Goal: Task Accomplishment & Management: Manage account settings

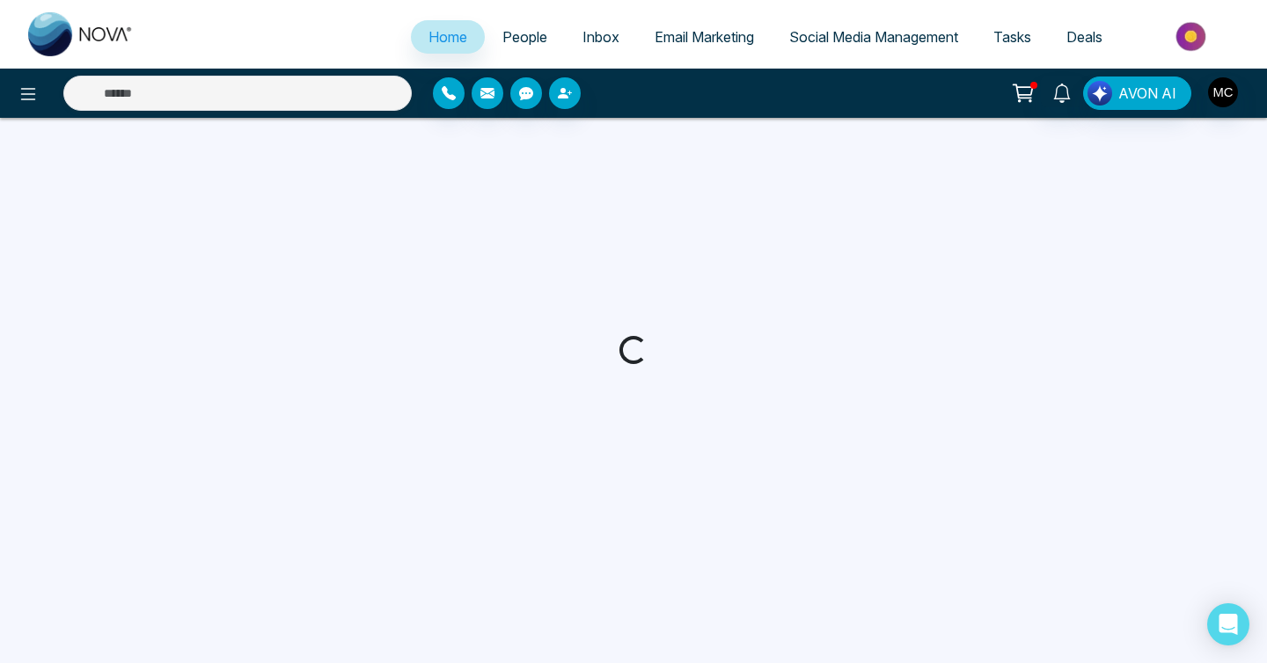
select select "*"
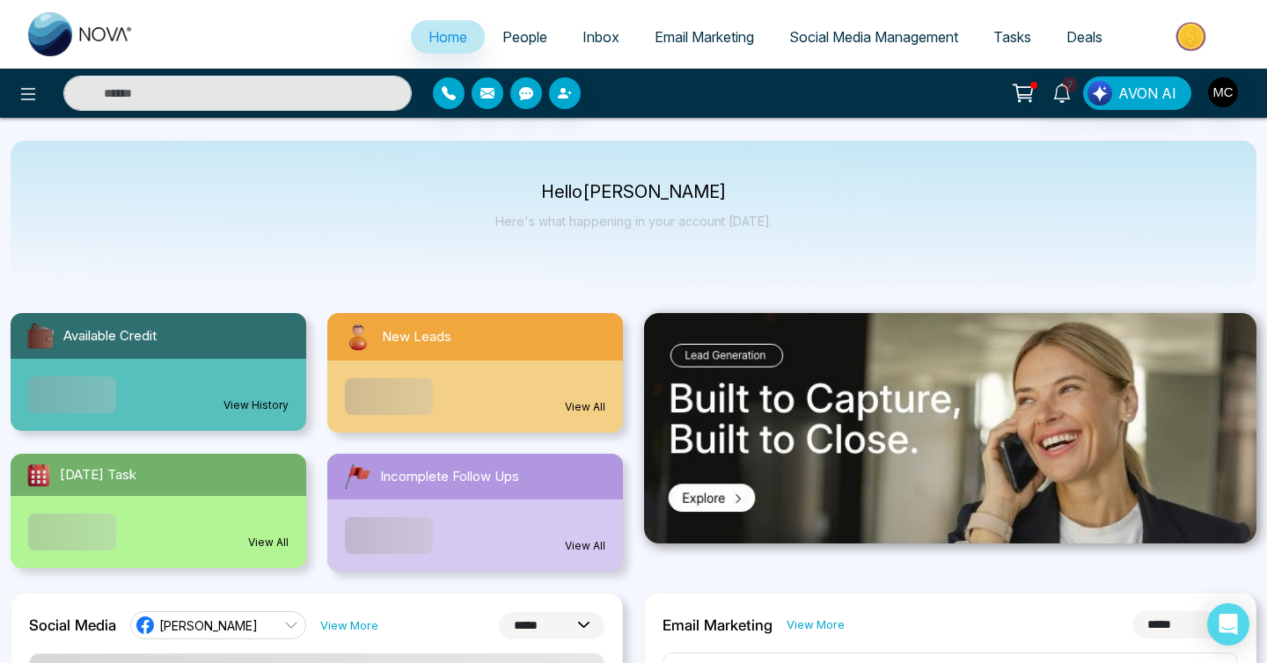
click at [519, 36] on span "People" at bounding box center [524, 37] width 45 height 18
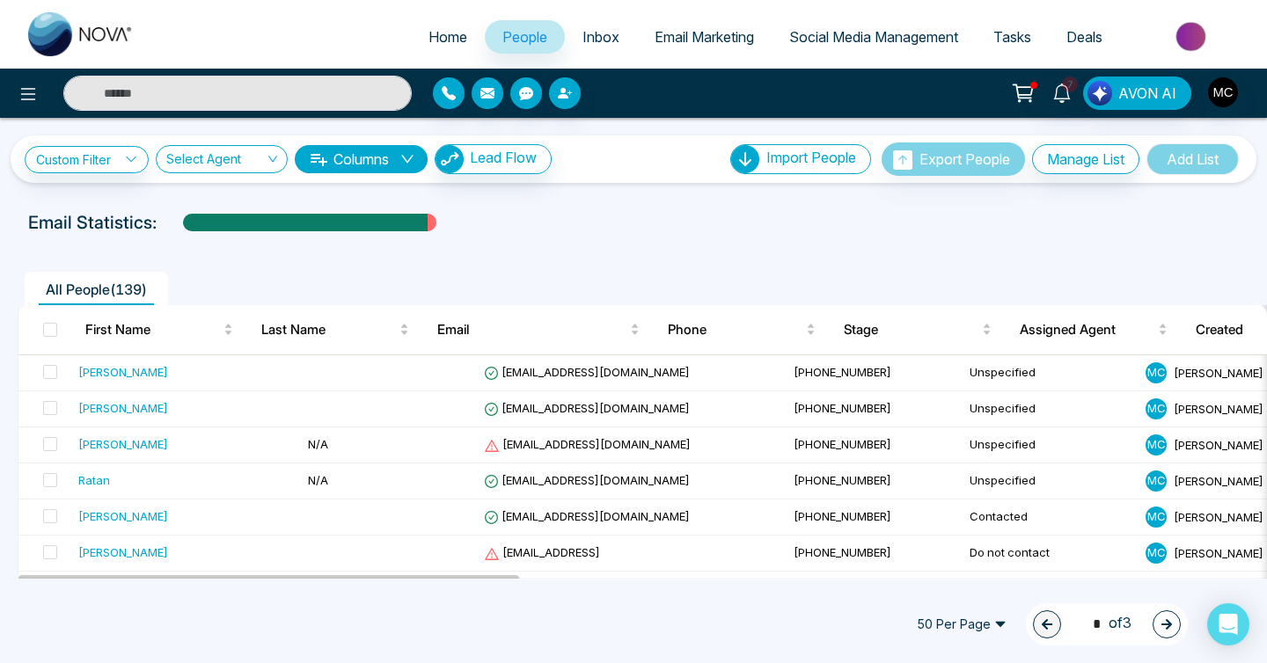
click at [517, 36] on span "People" at bounding box center [524, 37] width 45 height 18
click at [481, 384] on td "[EMAIL_ADDRESS][DOMAIN_NAME]" at bounding box center [632, 373] width 310 height 36
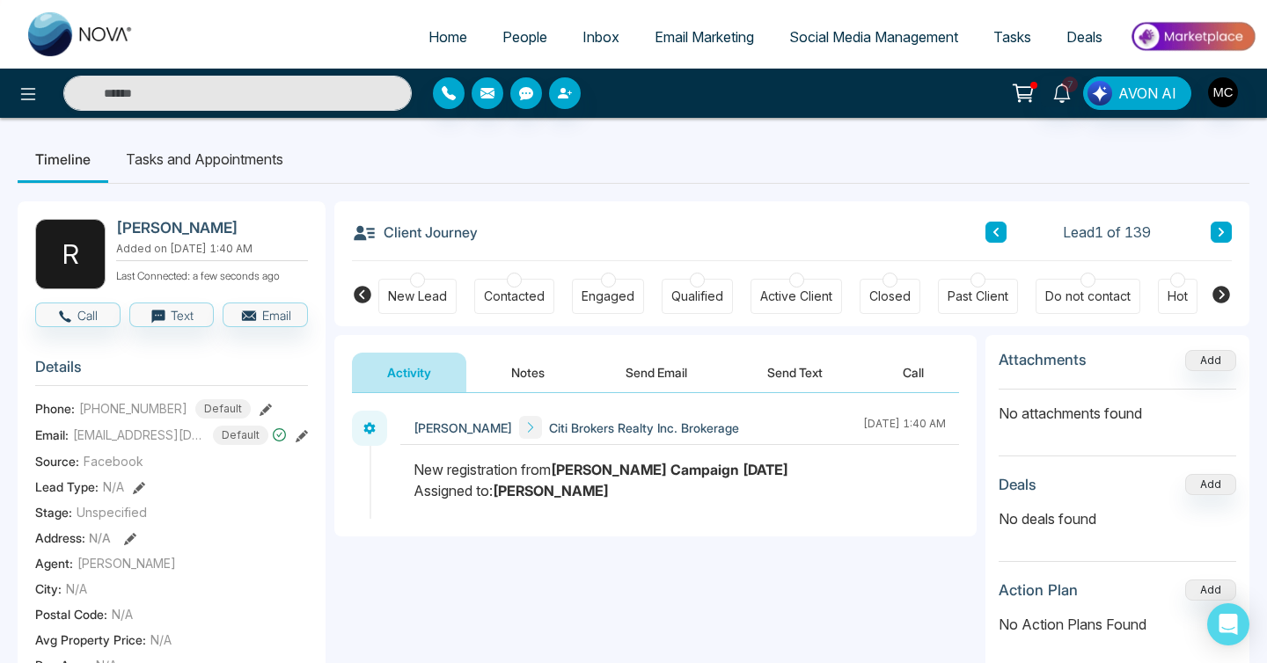
click at [179, 407] on div "[PHONE_NUMBER] Default" at bounding box center [165, 408] width 172 height 19
drag, startPoint x: 178, startPoint y: 407, endPoint x: 96, endPoint y: 401, distance: 82.0
click at [96, 401] on div "[PHONE_NUMBER] Default" at bounding box center [165, 408] width 172 height 19
copy span "6474568464"
click at [599, 252] on div "Client Journey Lead 1 of 139" at bounding box center [792, 231] width 880 height 60
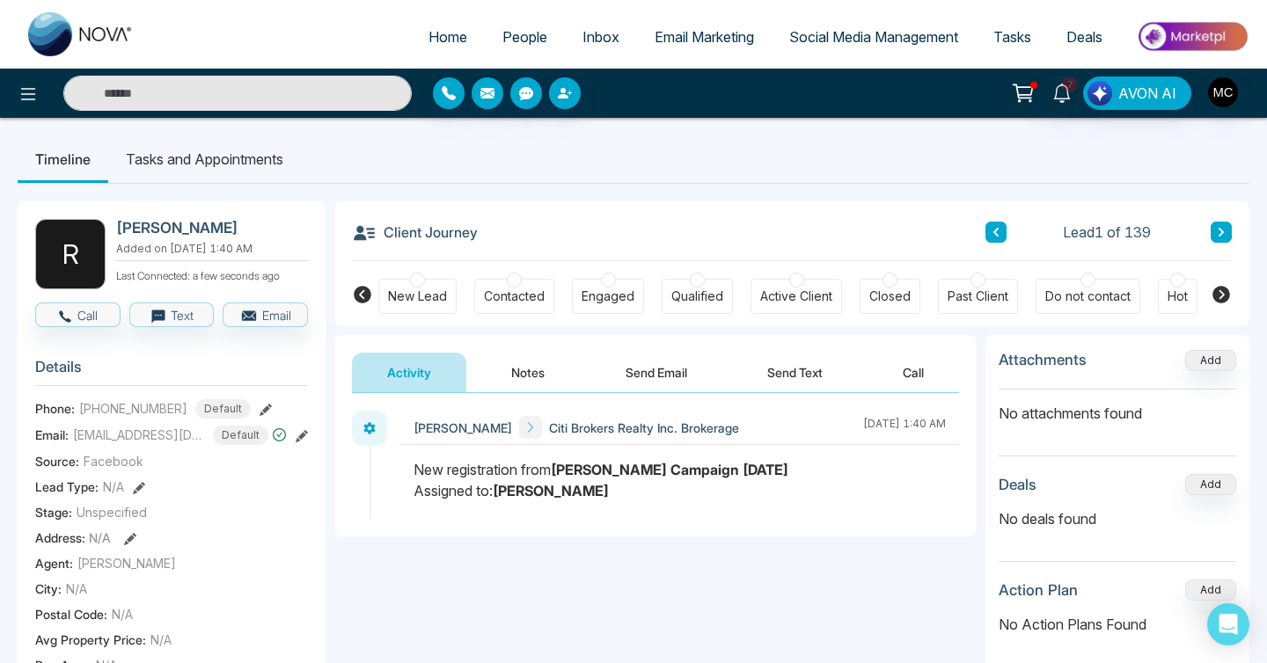
click at [499, 289] on div "Contacted" at bounding box center [514, 297] width 61 height 18
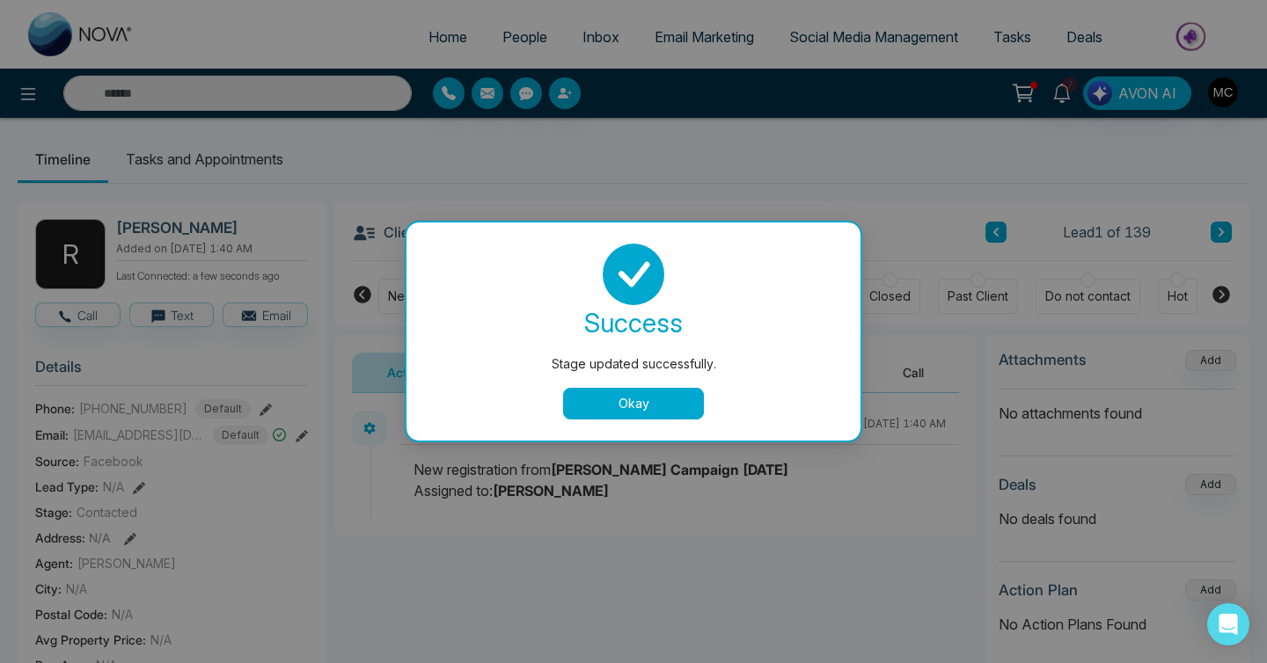
click at [581, 398] on button "Okay" at bounding box center [633, 404] width 141 height 32
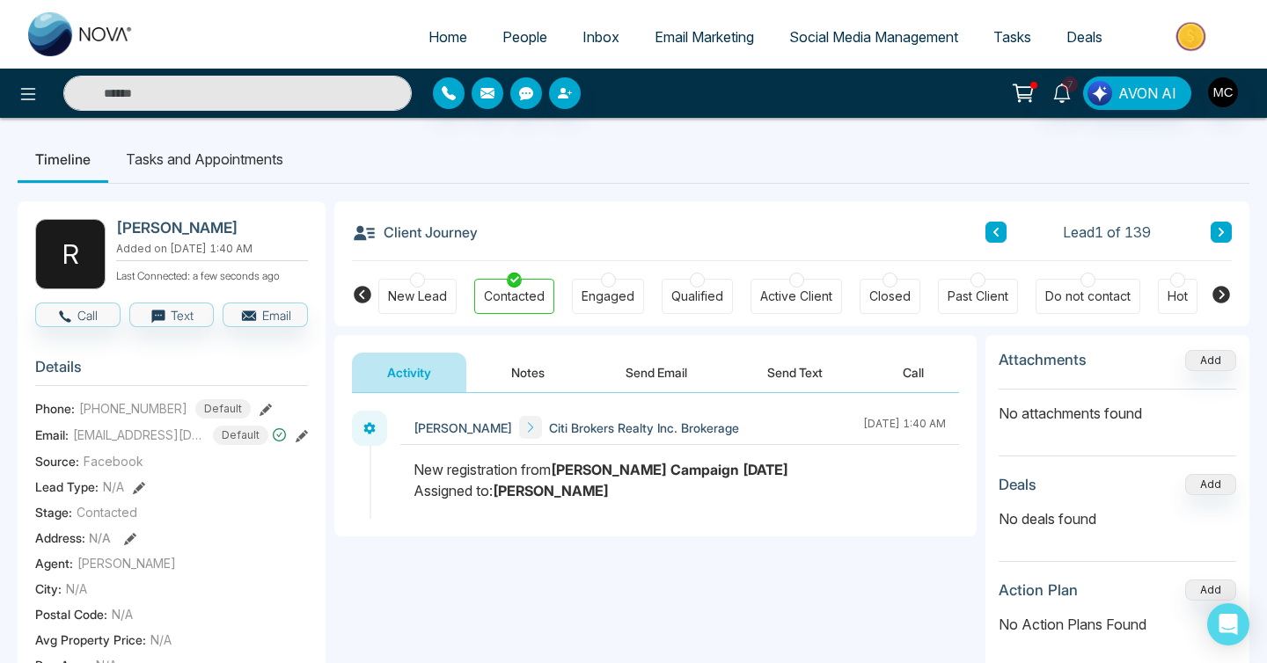
click at [545, 384] on button "Notes" at bounding box center [528, 373] width 104 height 40
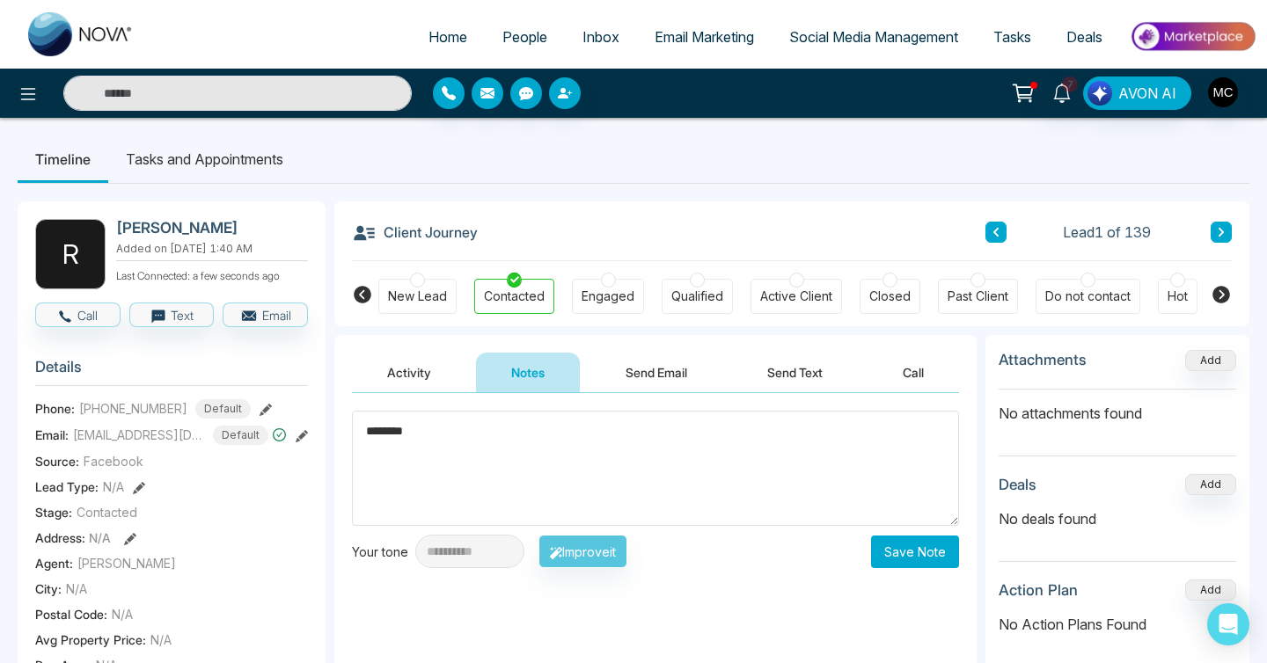
type textarea "*******"
click at [915, 567] on button "Save Note" at bounding box center [915, 552] width 88 height 33
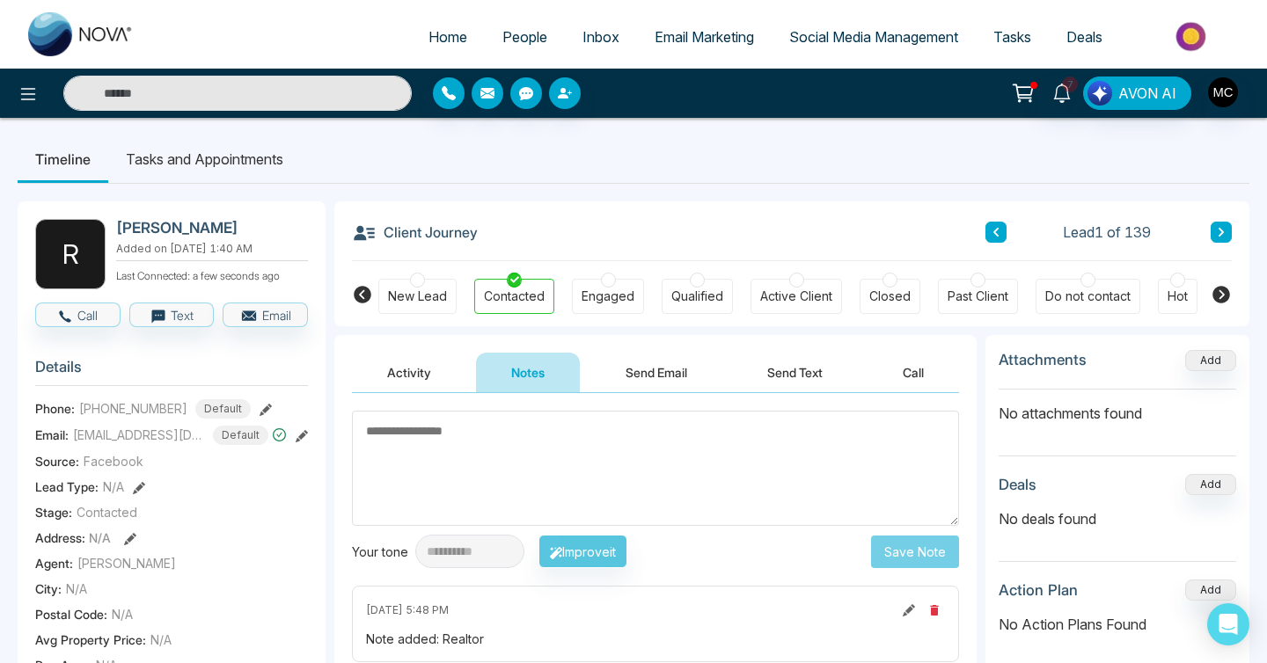
click at [664, 396] on div "**********" at bounding box center [655, 569] width 642 height 352
click at [1225, 239] on button at bounding box center [1220, 232] width 21 height 21
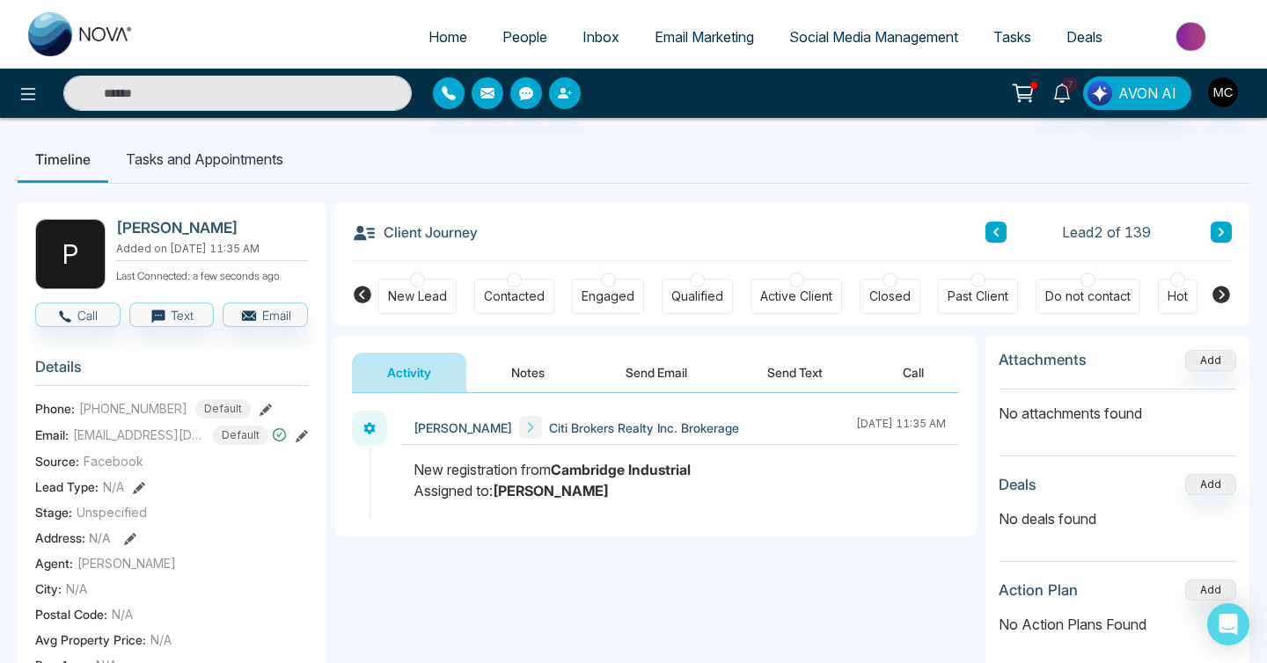
click at [1225, 239] on button at bounding box center [1220, 232] width 21 height 21
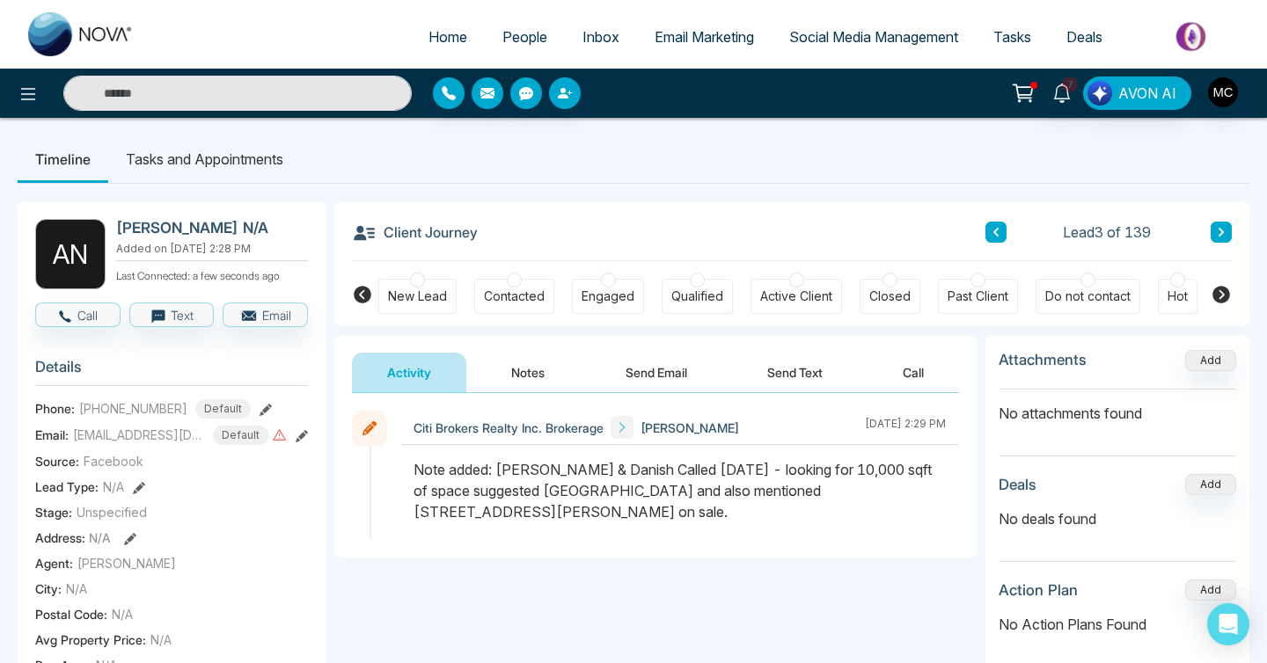
click at [1226, 236] on button at bounding box center [1220, 232] width 21 height 21
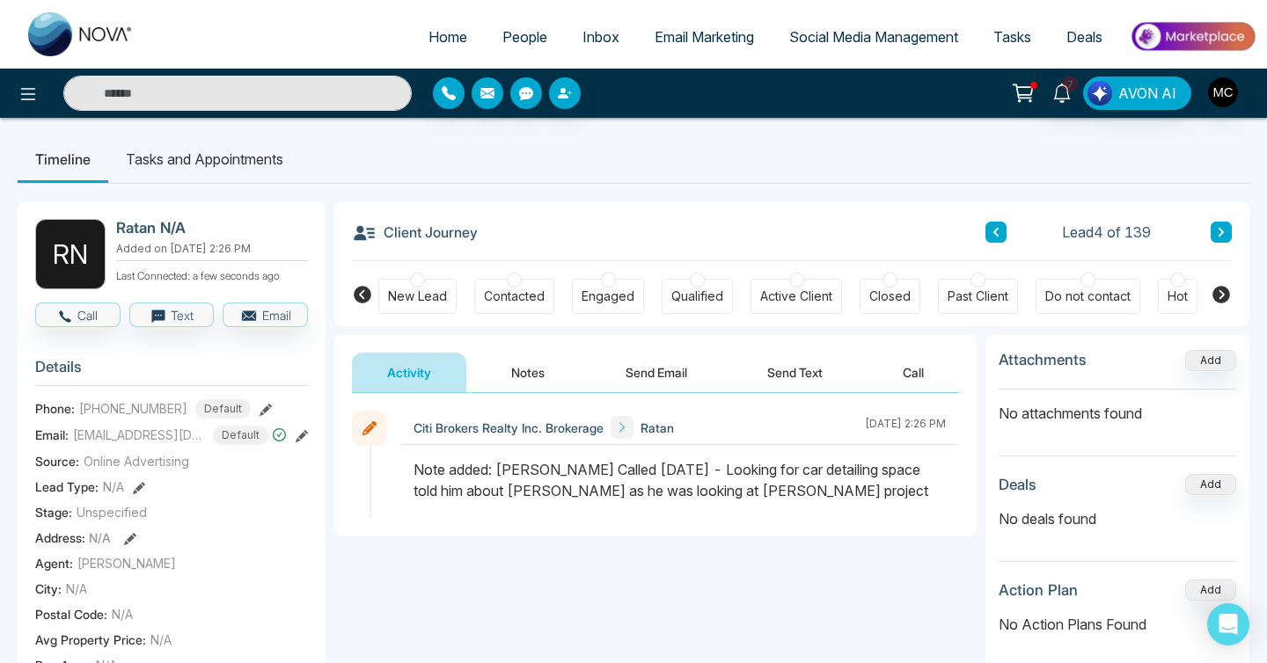
click at [554, 363] on button "Notes" at bounding box center [528, 373] width 104 height 40
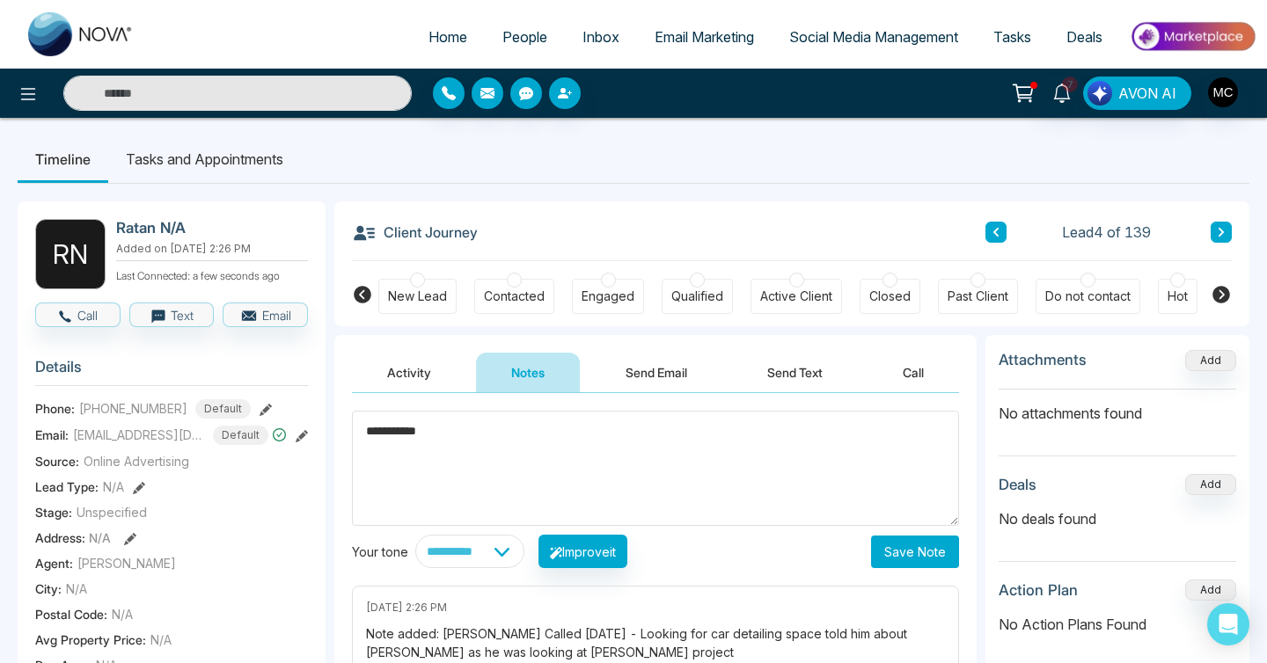
click at [385, 433] on textarea "**********" at bounding box center [655, 468] width 607 height 115
click at [463, 435] on textarea "**********" at bounding box center [655, 468] width 607 height 115
type textarea "**********"
click at [866, 550] on div "**********" at bounding box center [655, 551] width 607 height 33
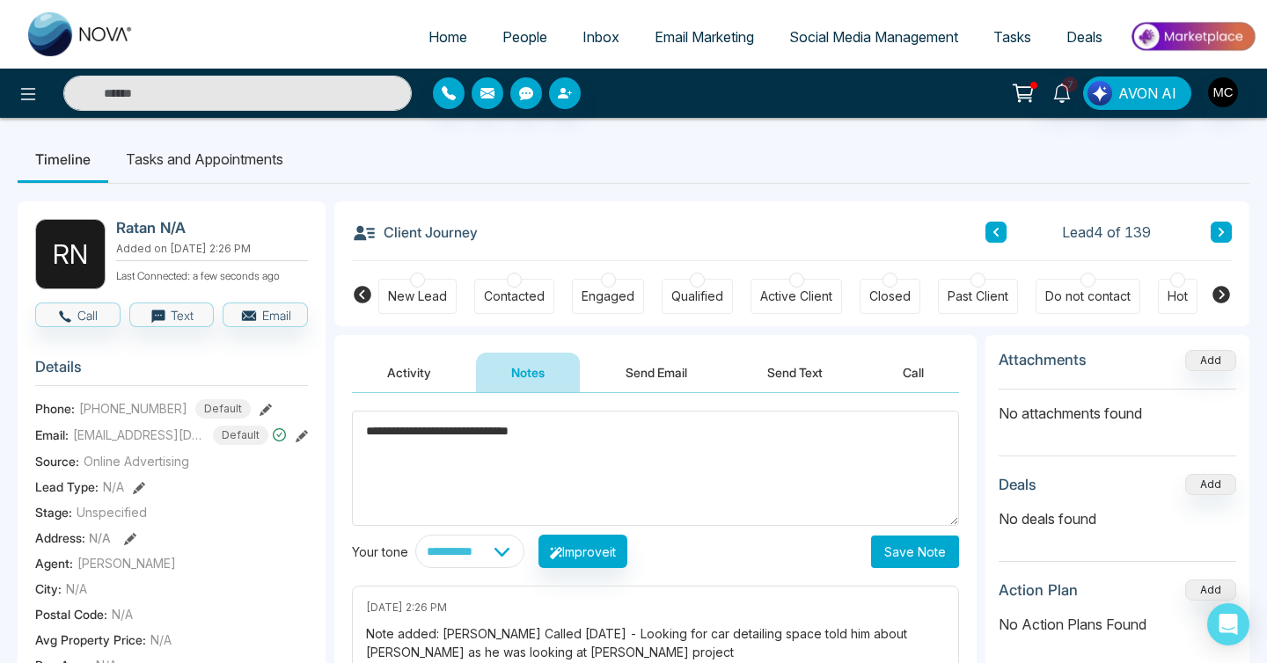
click at [898, 550] on button "Save Note" at bounding box center [915, 552] width 88 height 33
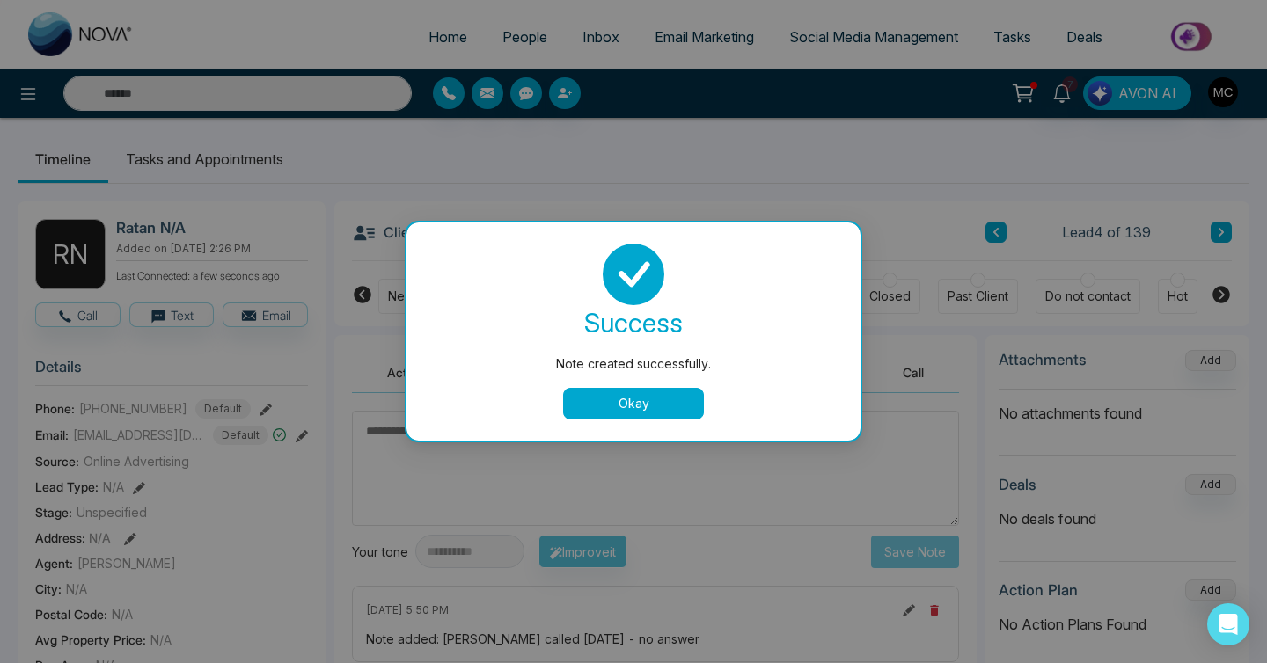
click at [603, 388] on button "Okay" at bounding box center [633, 404] width 141 height 32
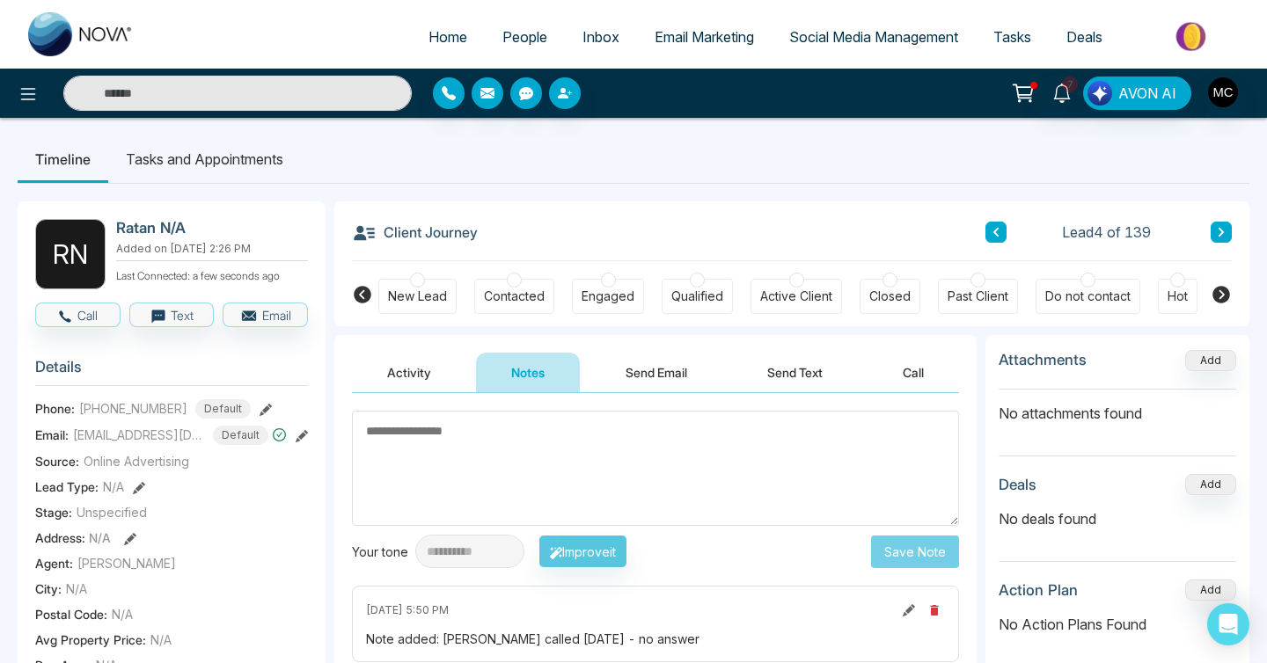
click at [526, 293] on div "Contacted" at bounding box center [514, 297] width 61 height 18
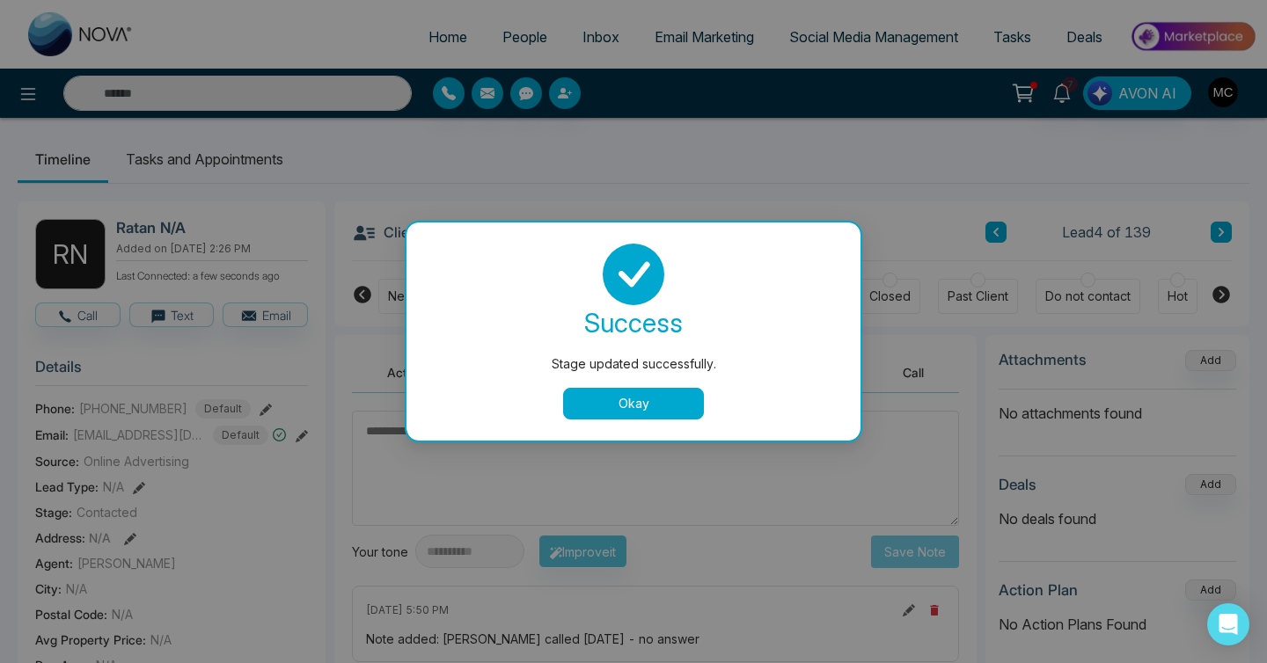
click at [609, 402] on button "Okay" at bounding box center [633, 404] width 141 height 32
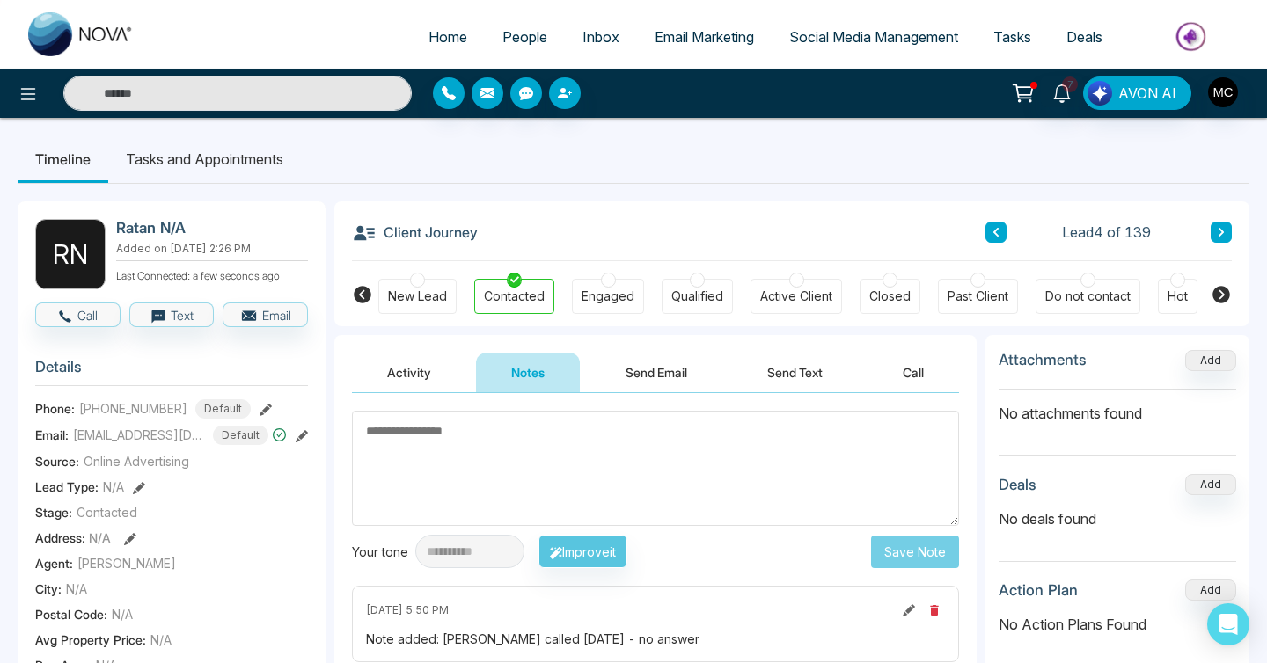
click at [556, 427] on textarea at bounding box center [655, 468] width 607 height 115
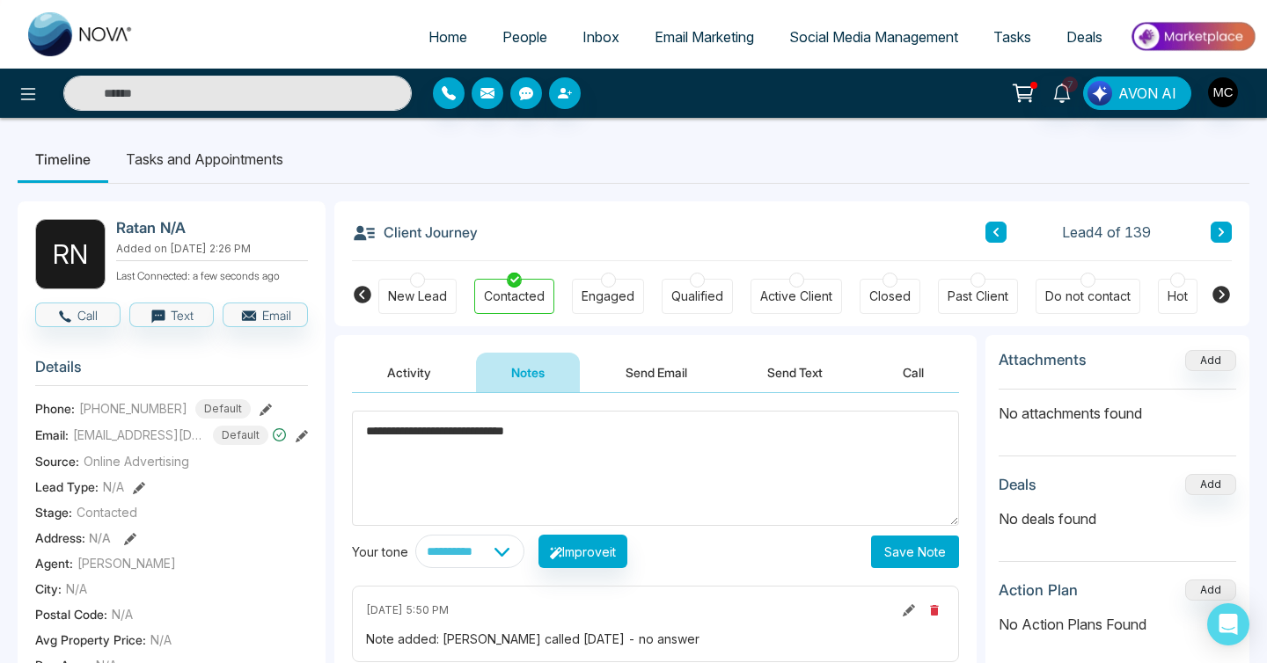
type textarea "**********"
click at [940, 561] on button "Save Note" at bounding box center [915, 552] width 88 height 33
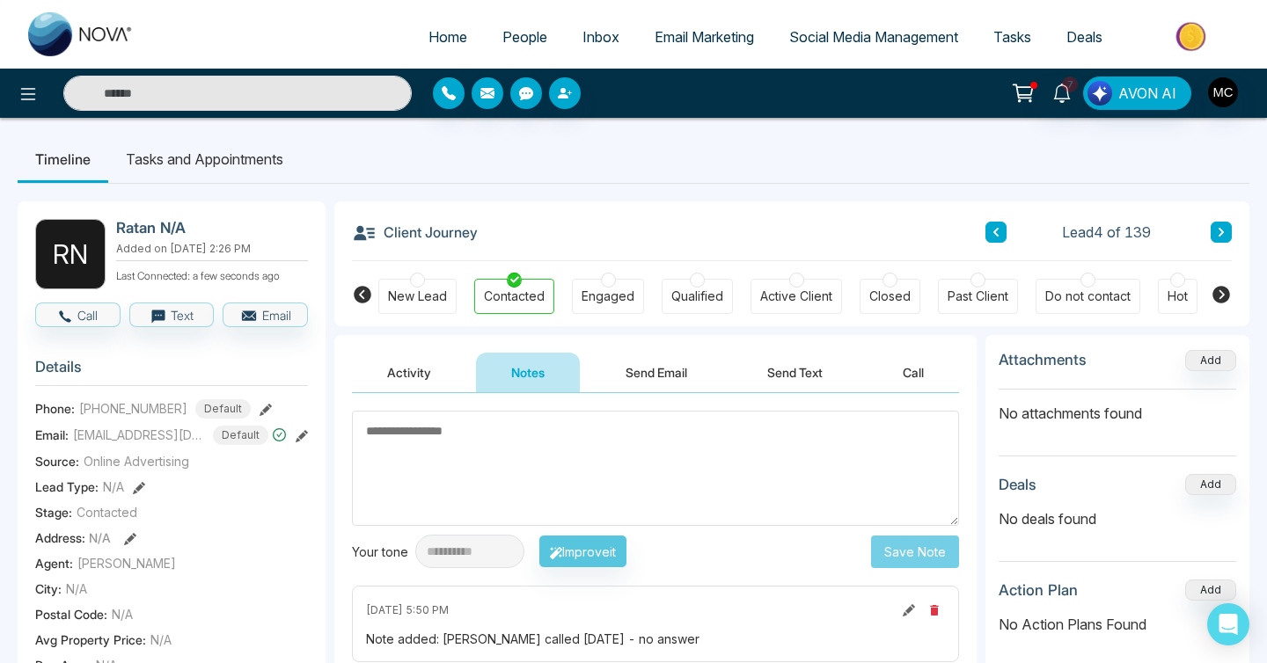
click at [1221, 240] on button at bounding box center [1220, 232] width 21 height 21
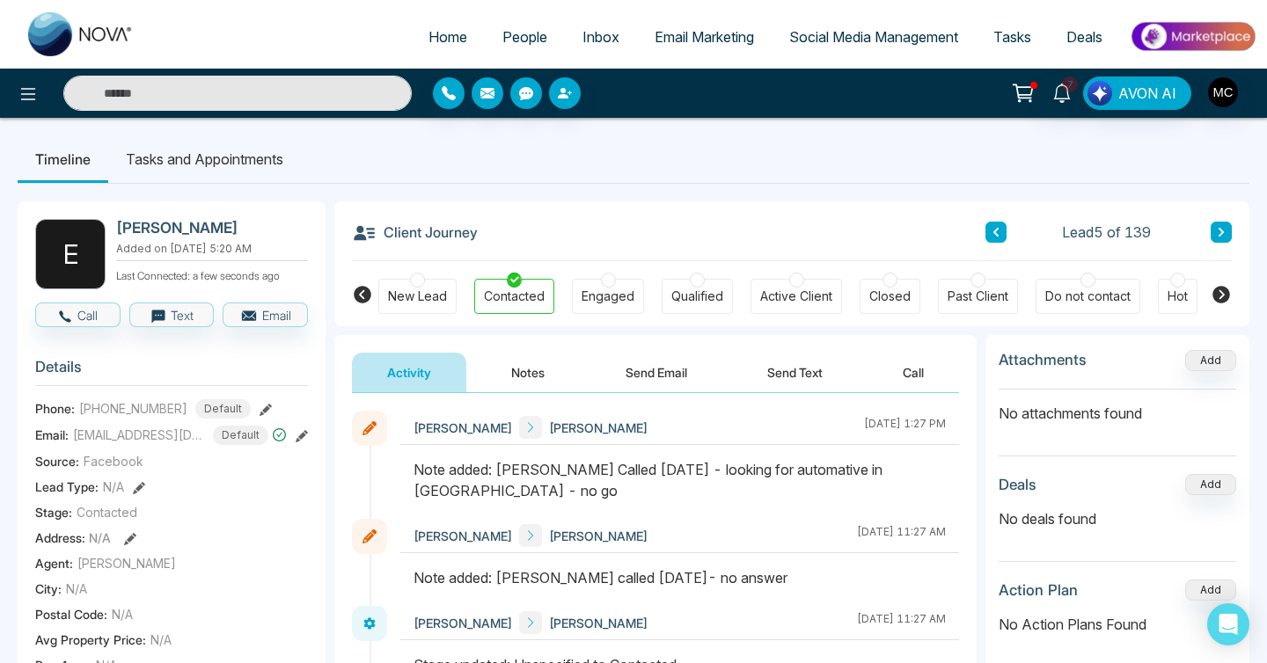
click at [276, 91] on input "text" at bounding box center [237, 93] width 348 height 35
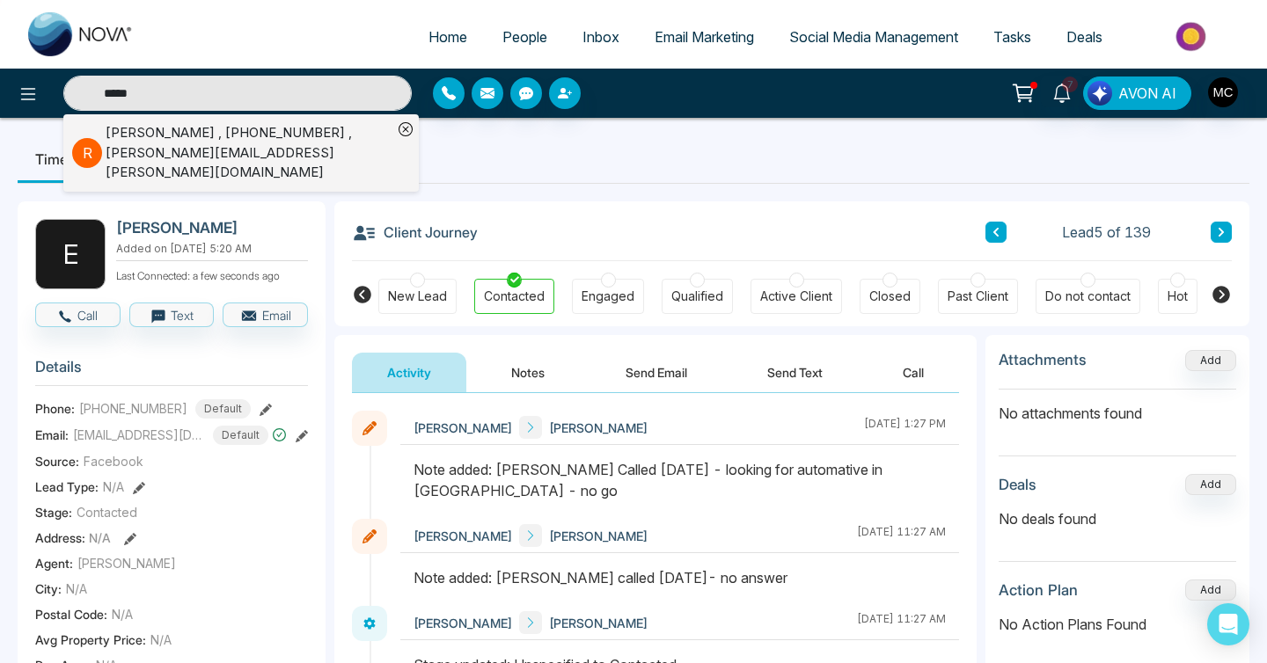
type input "*****"
click at [224, 141] on div "[PERSON_NAME] , [PHONE_NUMBER] , [PERSON_NAME][EMAIL_ADDRESS][PERSON_NAME][DOMA…" at bounding box center [249, 153] width 287 height 60
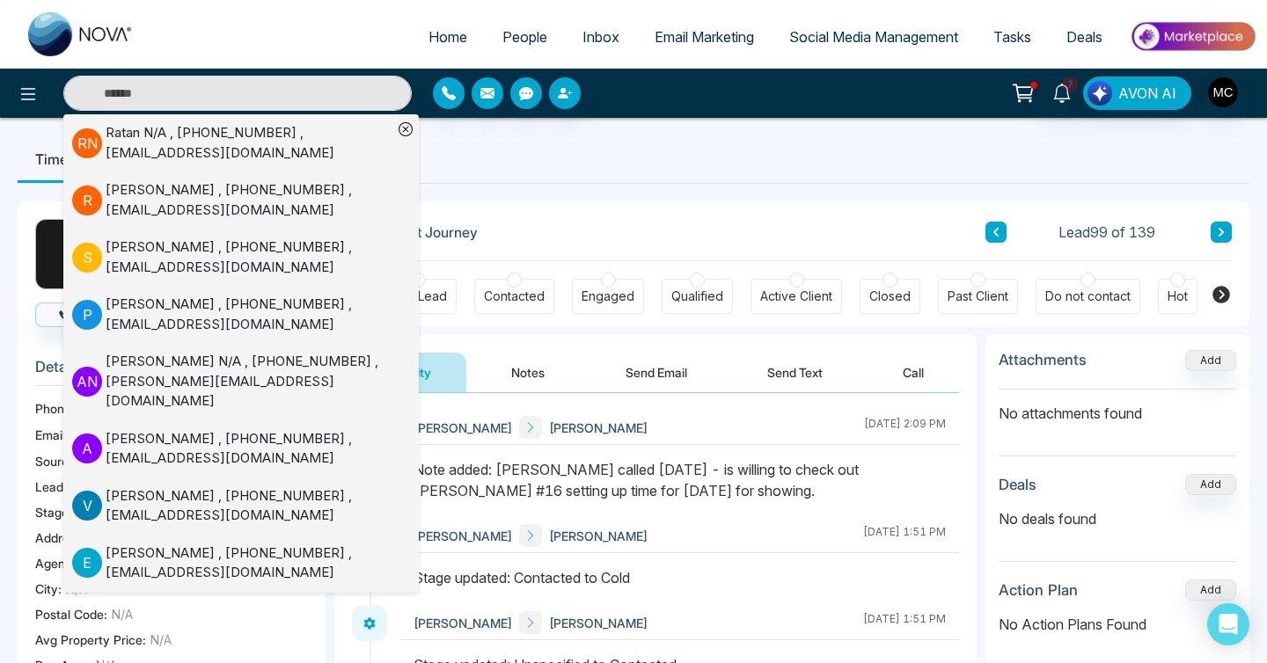
click at [727, 208] on div "Client Journey Lead 99 of 139" at bounding box center [792, 231] width 880 height 60
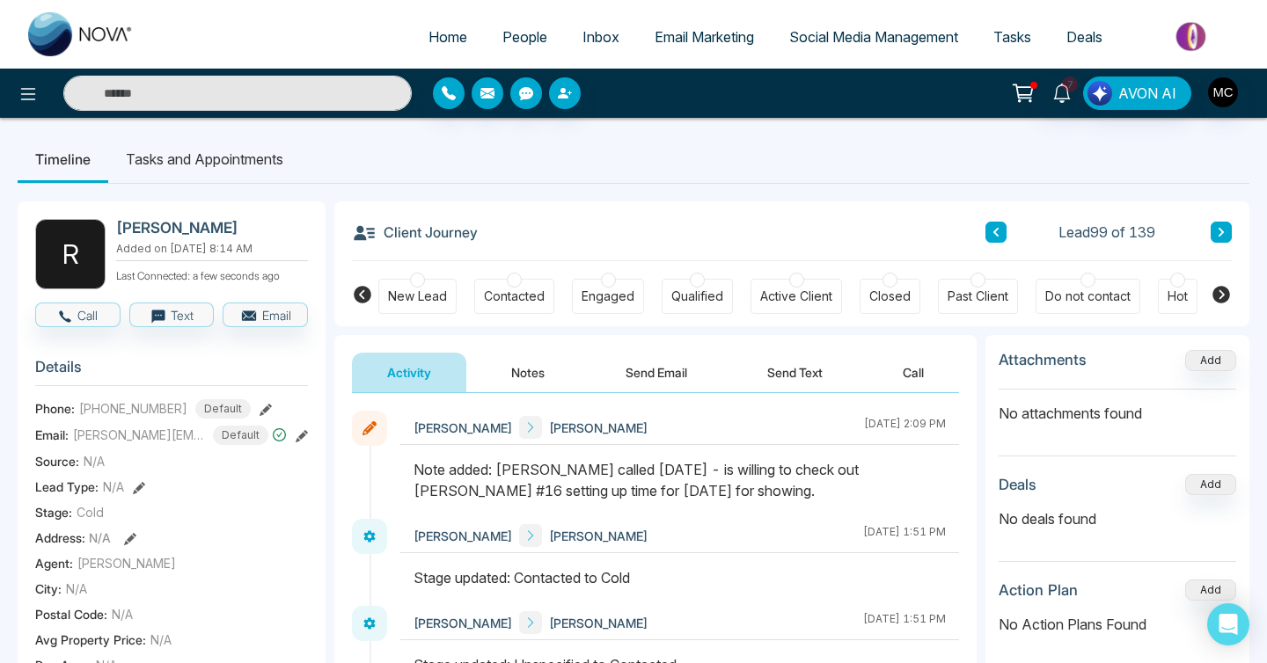
click at [1005, 234] on button at bounding box center [995, 232] width 21 height 21
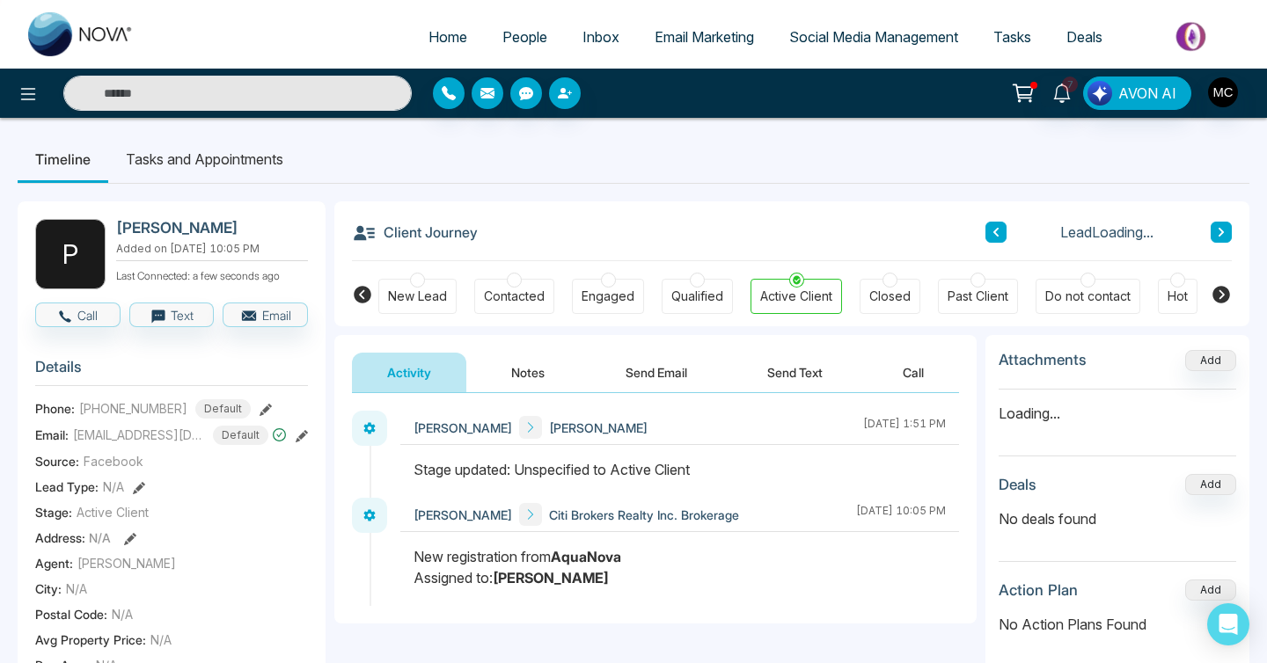
click at [512, 28] on span "People" at bounding box center [524, 37] width 45 height 18
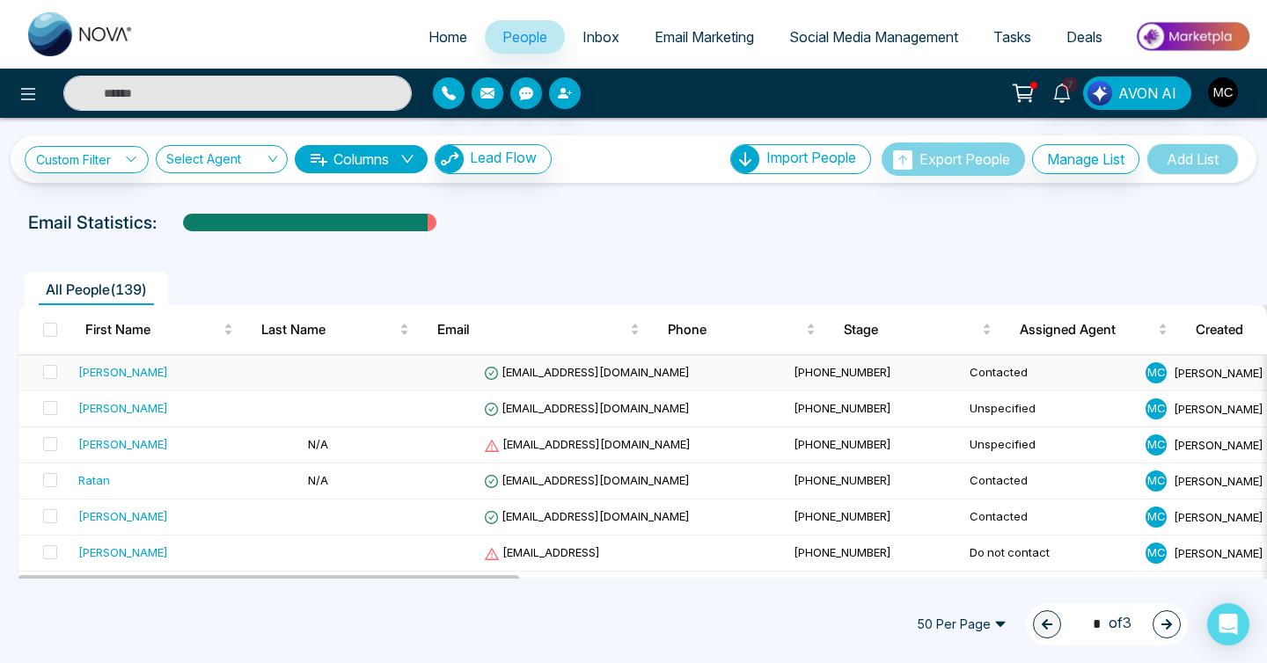
click at [301, 377] on td at bounding box center [389, 373] width 176 height 36
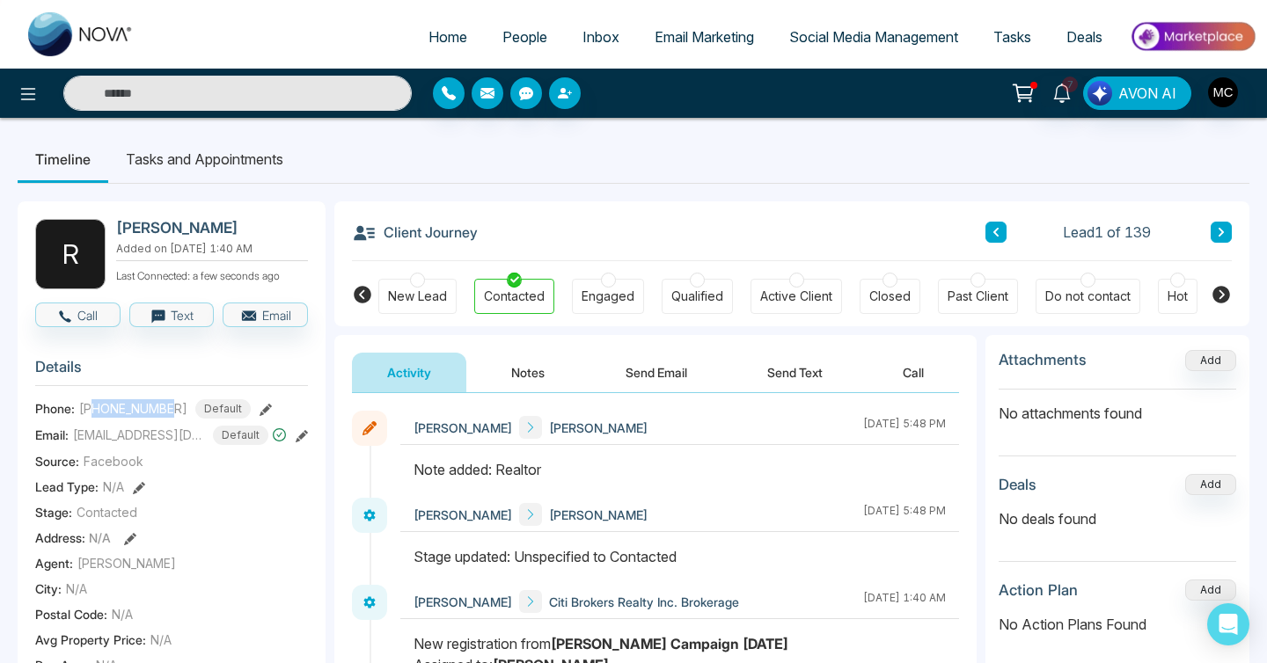
drag, startPoint x: 91, startPoint y: 409, endPoint x: 172, endPoint y: 404, distance: 81.1
click at [172, 404] on span "[PHONE_NUMBER]" at bounding box center [133, 408] width 108 height 18
copy span "6474568464"
click at [1188, 235] on div "Lead 1 of 139" at bounding box center [1108, 232] width 246 height 21
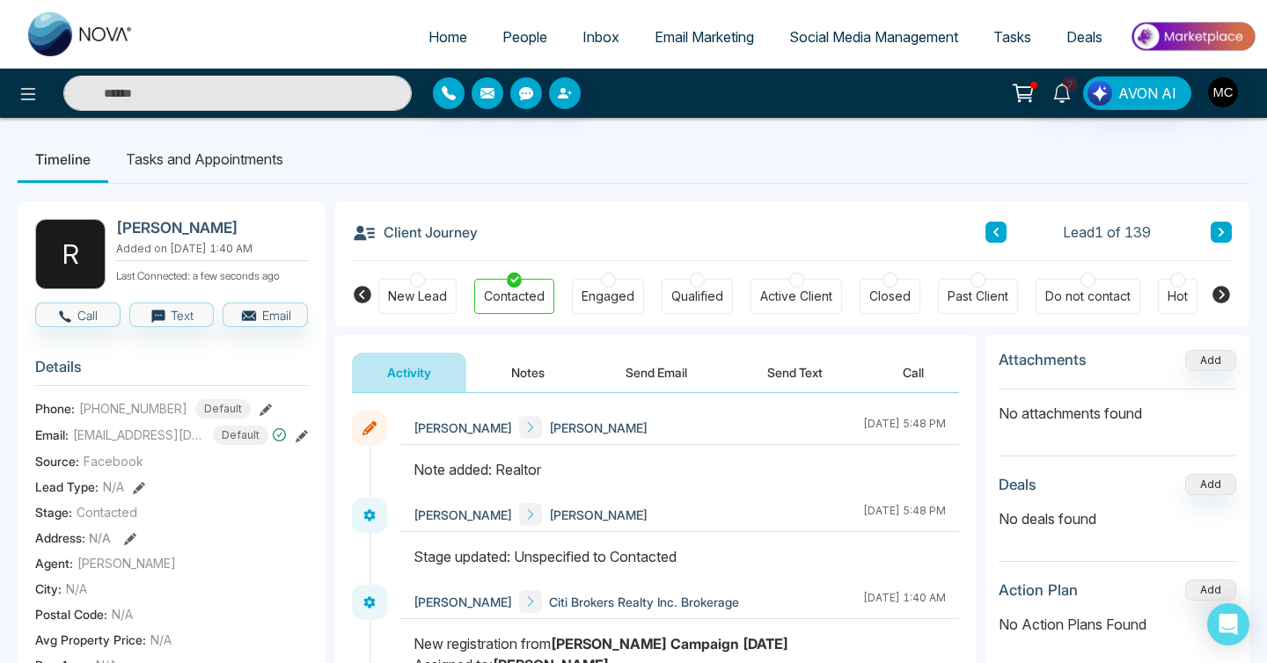
click at [1217, 232] on icon at bounding box center [1221, 232] width 9 height 11
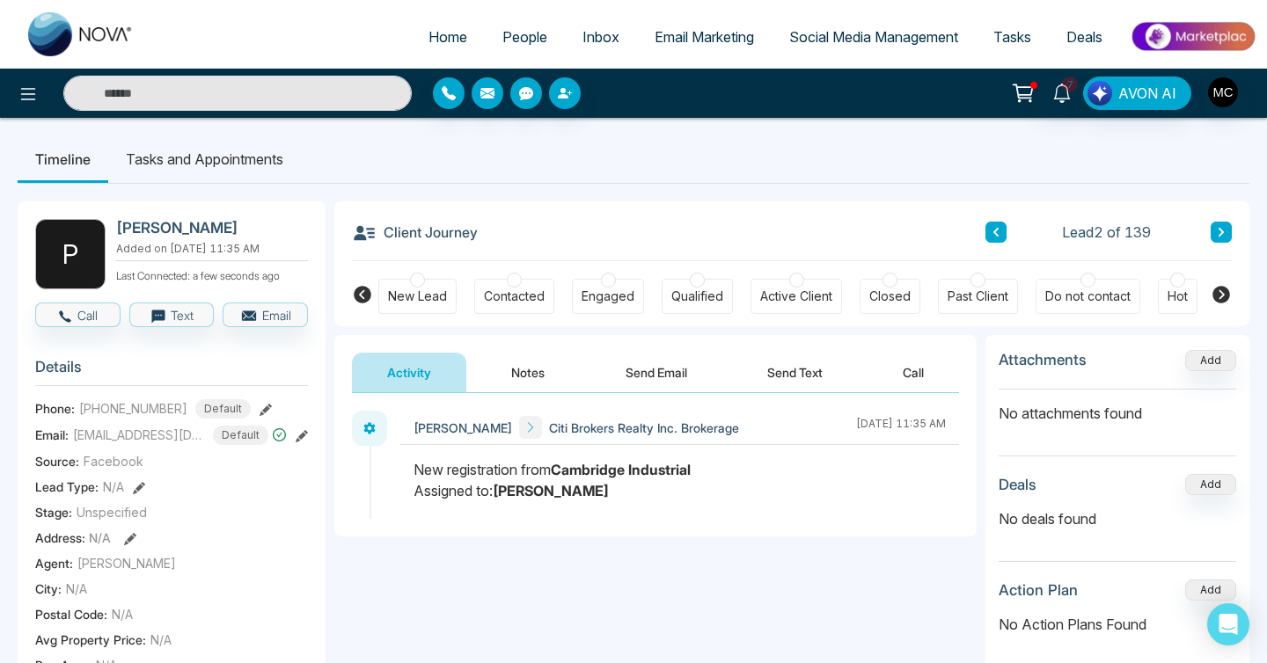
click at [1215, 231] on button at bounding box center [1220, 232] width 21 height 21
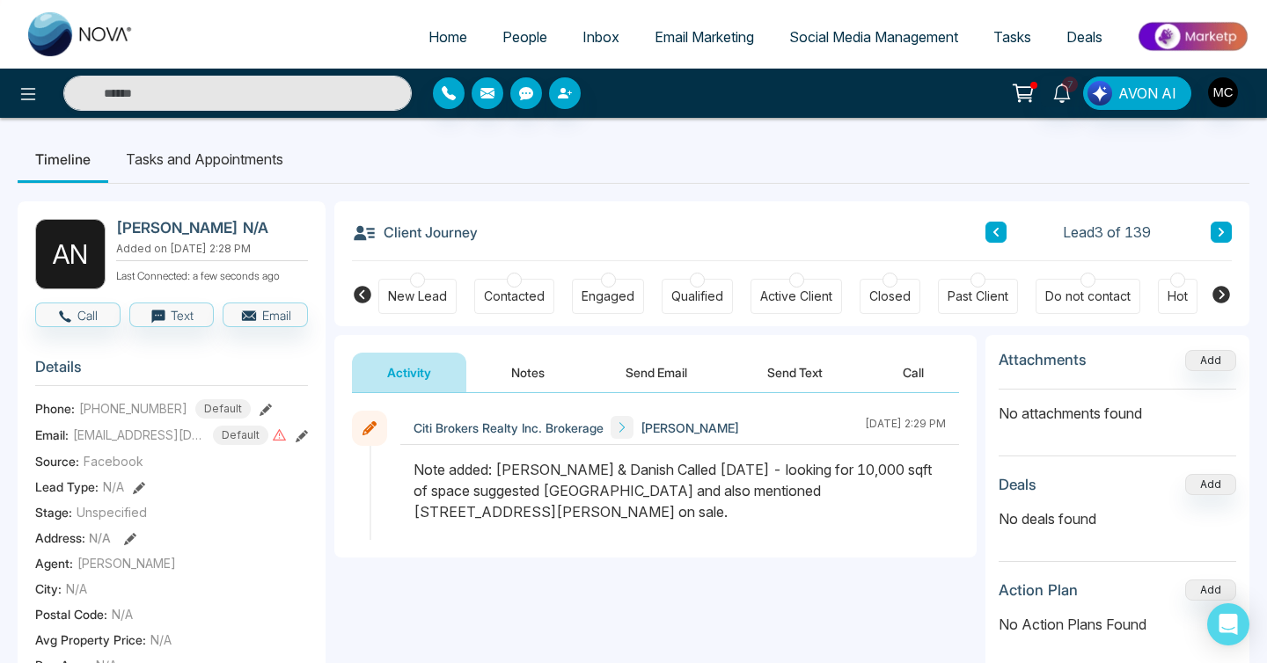
click at [522, 48] on link "People" at bounding box center [525, 36] width 80 height 33
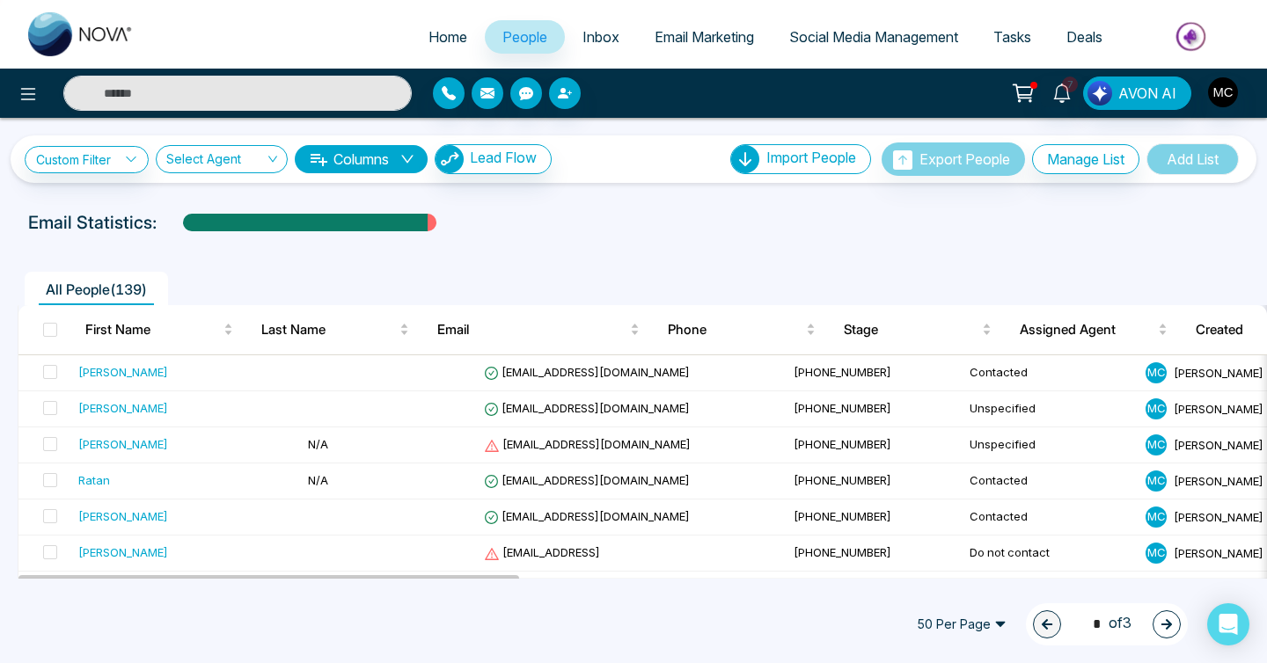
click at [440, 29] on span "Home" at bounding box center [447, 37] width 39 height 18
select select "*"
